Goal: Use online tool/utility: Utilize a website feature to perform a specific function

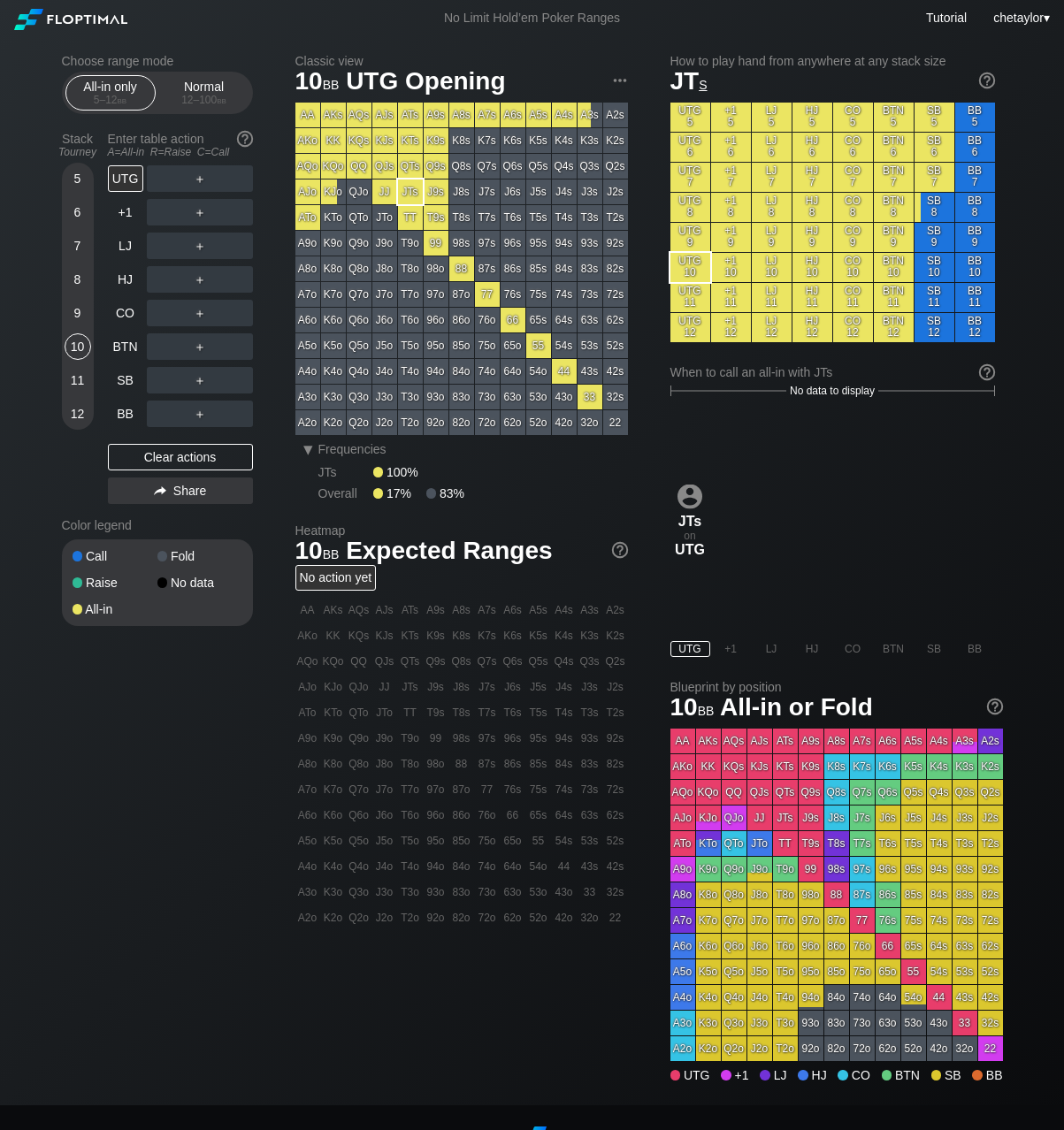
click at [126, 213] on div "+1" at bounding box center [125, 212] width 36 height 27
click at [121, 184] on div "UTG" at bounding box center [125, 178] width 36 height 27
click at [127, 380] on div "SB" at bounding box center [125, 380] width 36 height 27
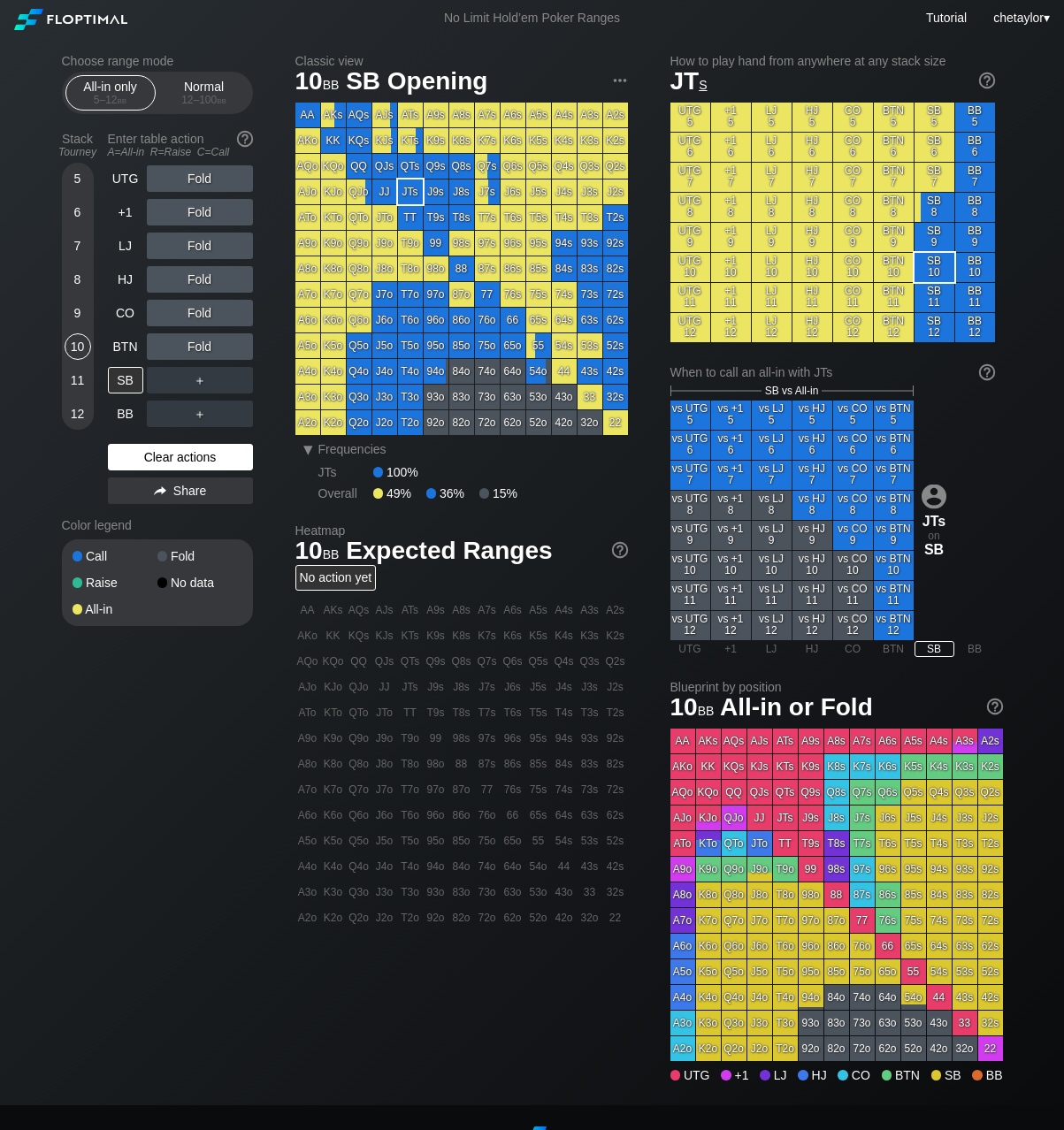
click at [150, 453] on div "Clear actions" at bounding box center [180, 456] width 145 height 27
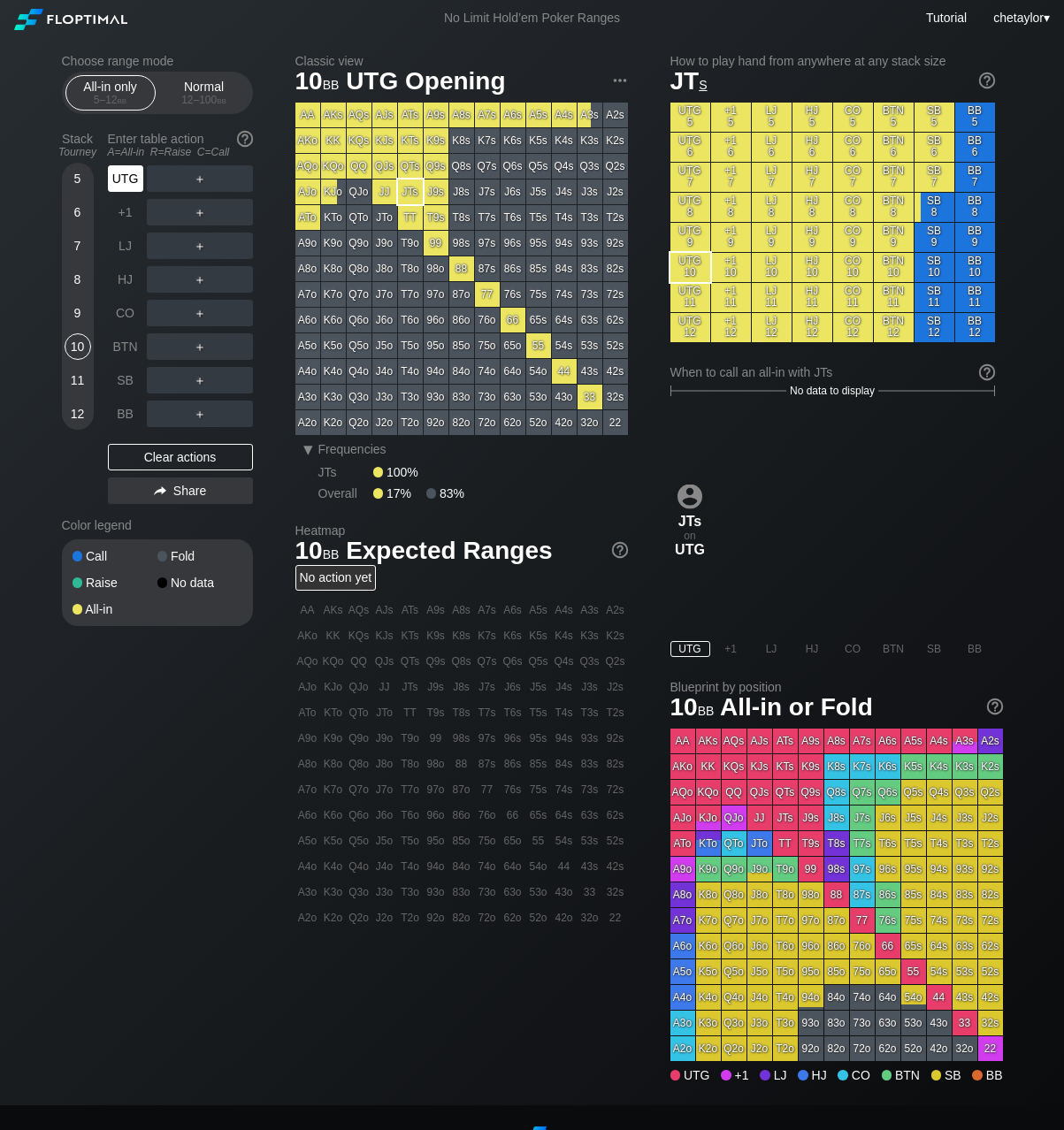
click at [122, 170] on div "UTG" at bounding box center [125, 178] width 36 height 27
click at [125, 212] on div "+1" at bounding box center [125, 212] width 36 height 27
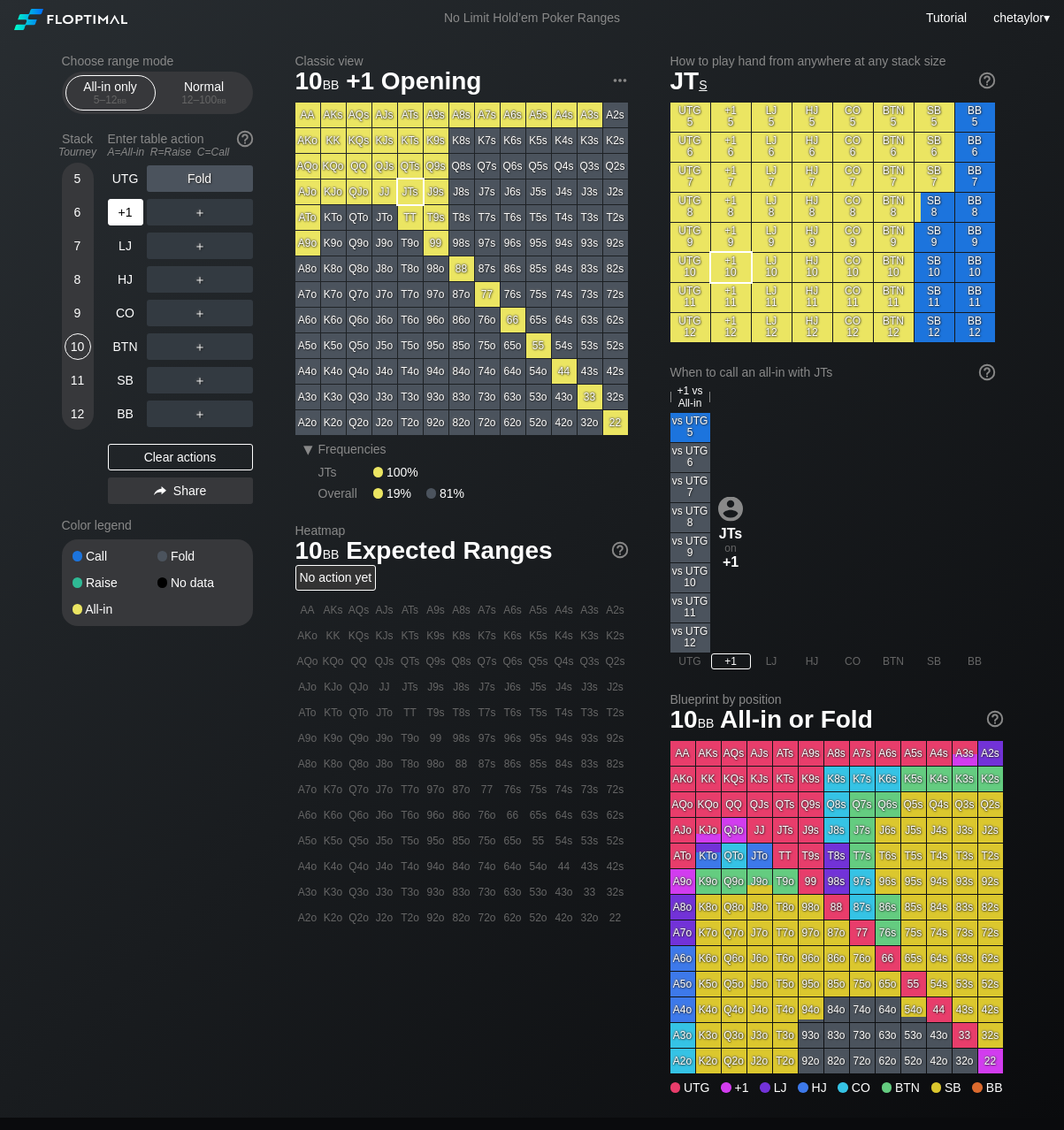
click at [125, 212] on div "+1" at bounding box center [125, 212] width 36 height 27
click at [622, 113] on div "A2s" at bounding box center [615, 115] width 25 height 25
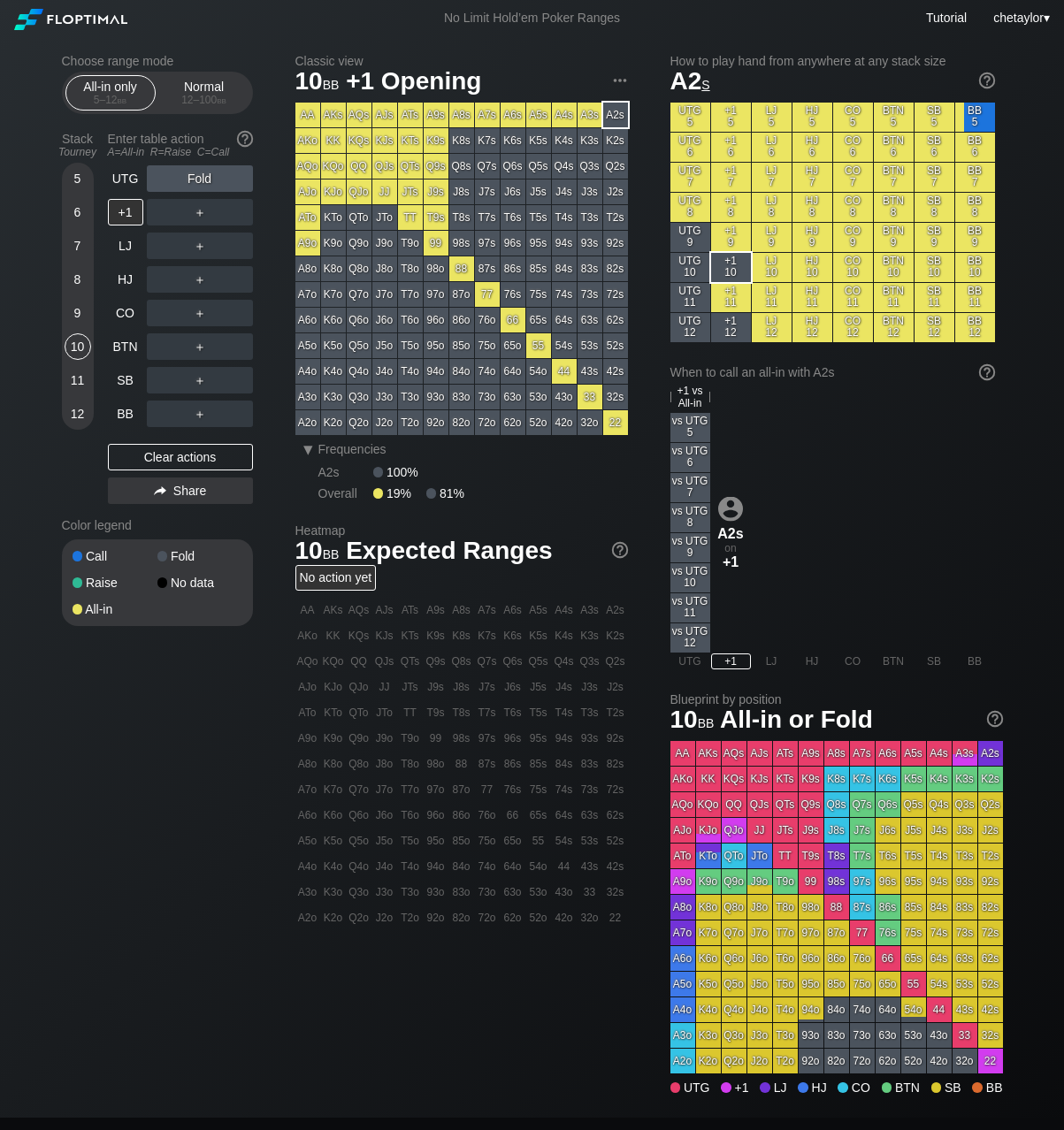
click at [622, 113] on div "A2s" at bounding box center [615, 115] width 25 height 25
click at [309, 248] on div "A9o" at bounding box center [308, 242] width 25 height 25
click at [179, 707] on div "Choose range mode All-in only 5 – 12 bb Normal 12 – 100 bb Stack Tourney Enter …" at bounding box center [532, 576] width 969 height 1081
